Goal: Task Accomplishment & Management: Manage account settings

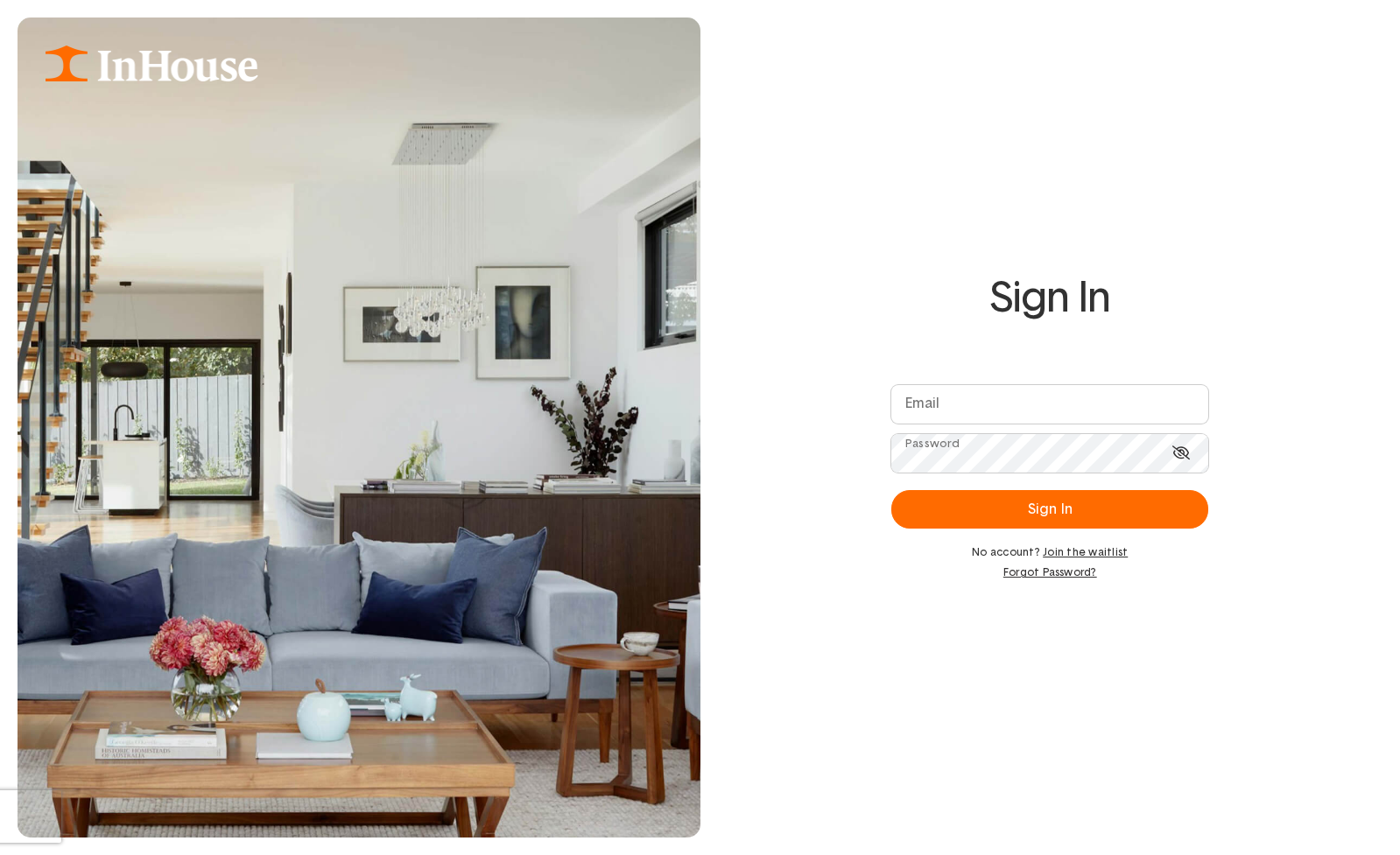
click at [1177, 854] on com-1password-button at bounding box center [700, 855] width 1400 height 0
type input "**********"
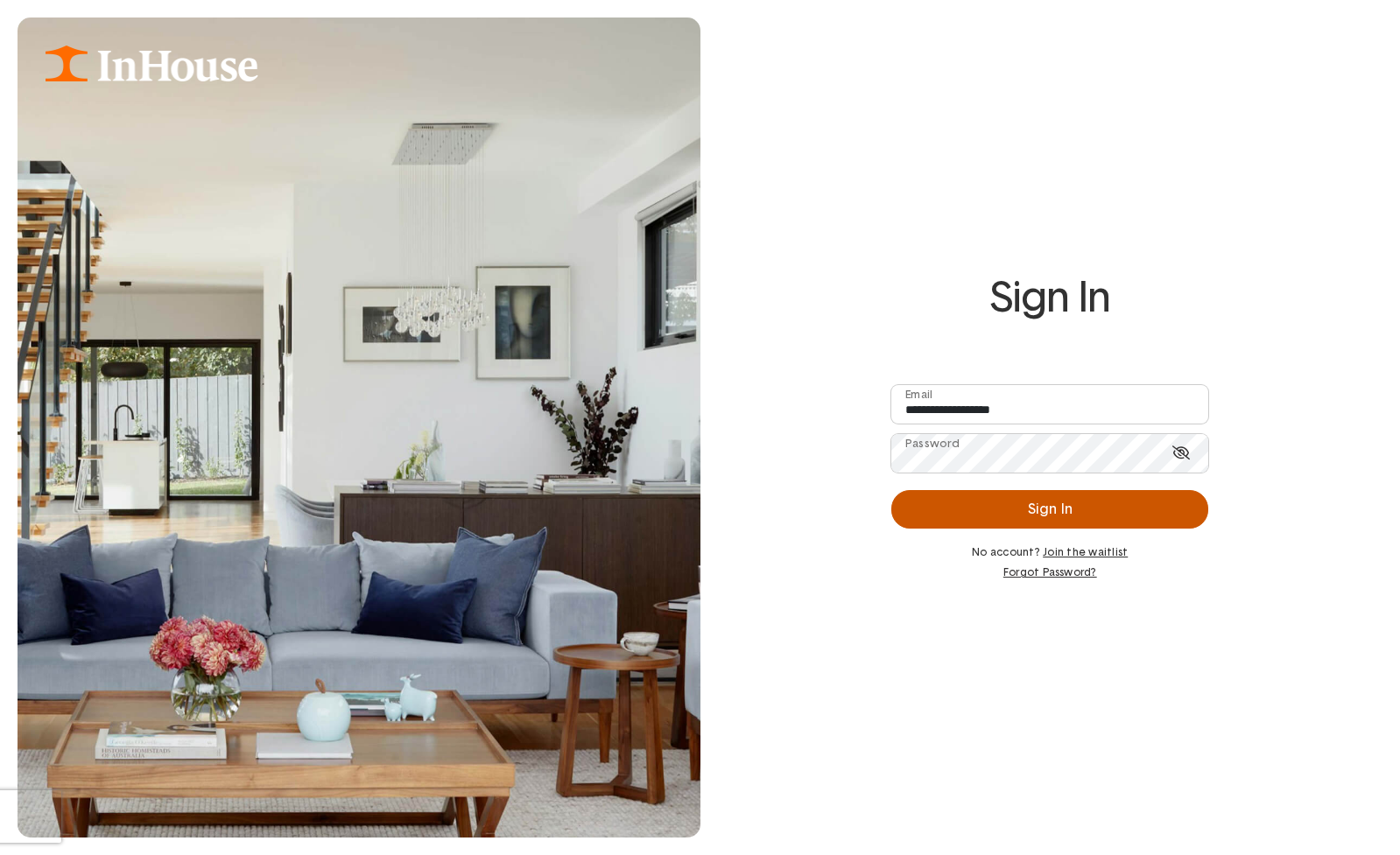
click at [1022, 514] on button "Sign In" at bounding box center [1049, 509] width 317 height 39
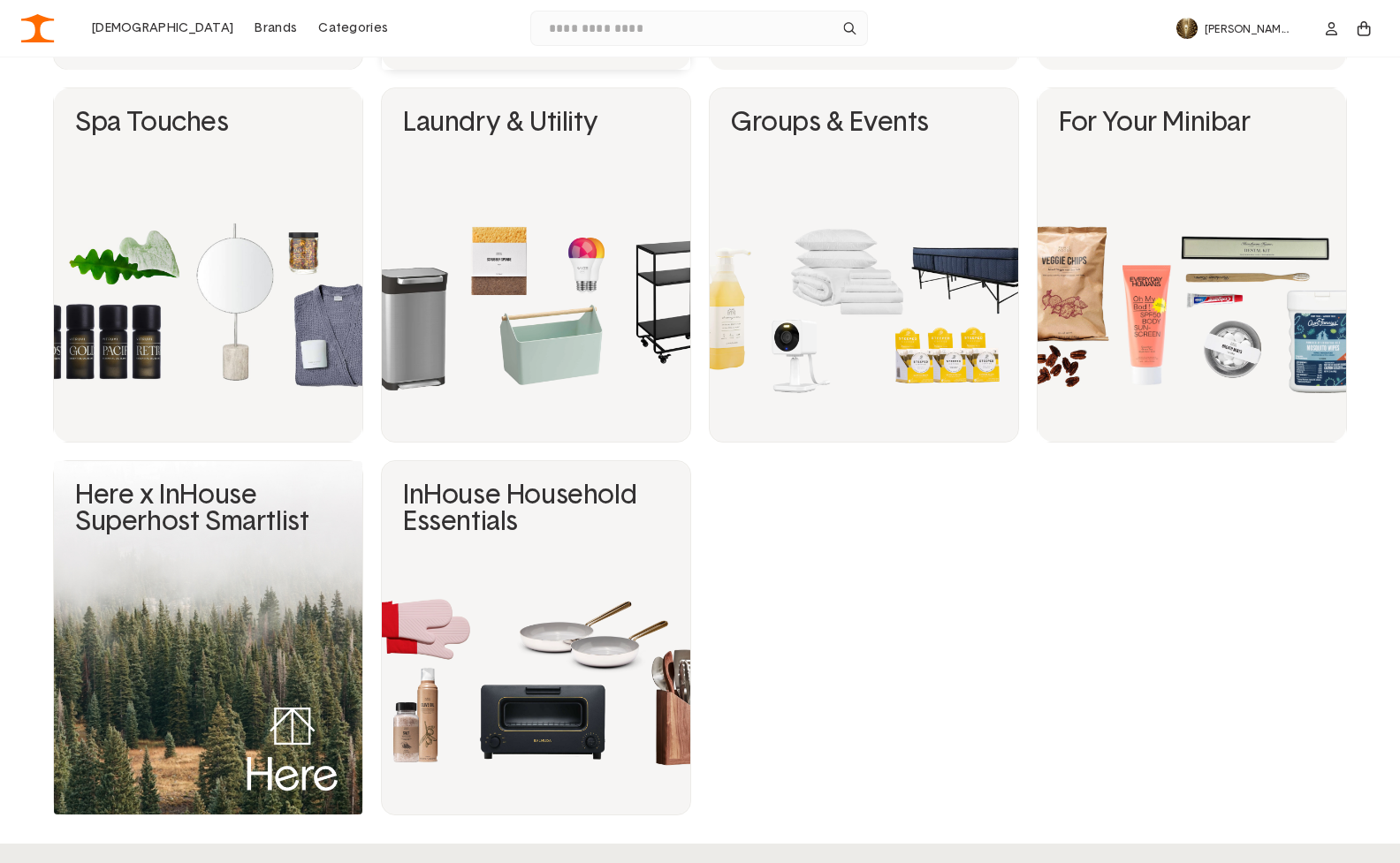
scroll to position [2441, 0]
